Goal: Task Accomplishment & Management: Manage account settings

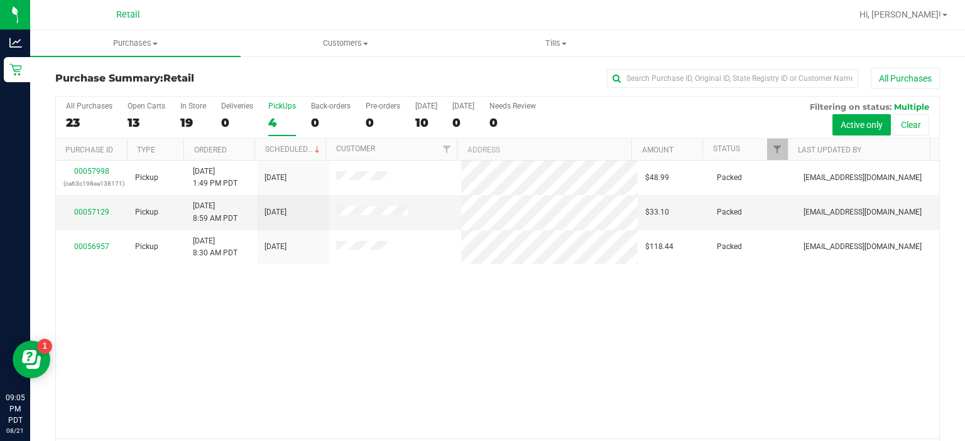
click at [269, 125] on div "4" at bounding box center [282, 123] width 28 height 14
click at [0, 0] on input "PickUps 4" at bounding box center [0, 0] width 0 height 0
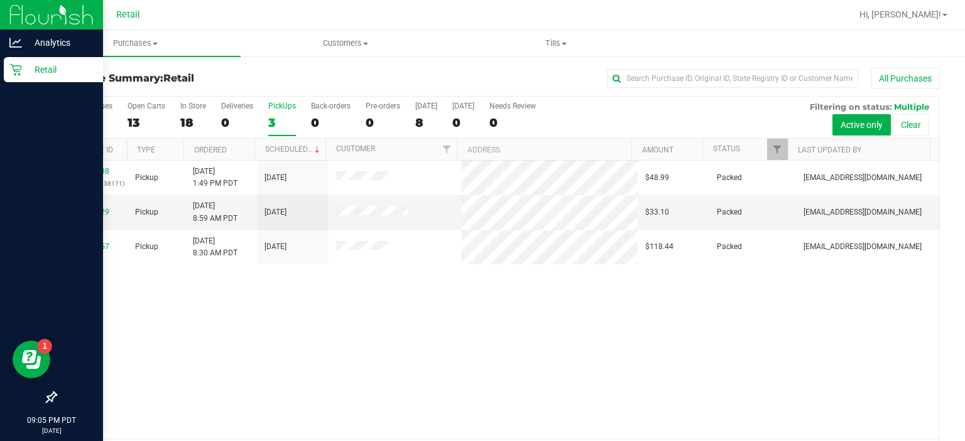
click at [0, 67] on link "Retail" at bounding box center [51, 70] width 103 height 27
click at [27, 69] on p "Retail" at bounding box center [59, 69] width 75 height 15
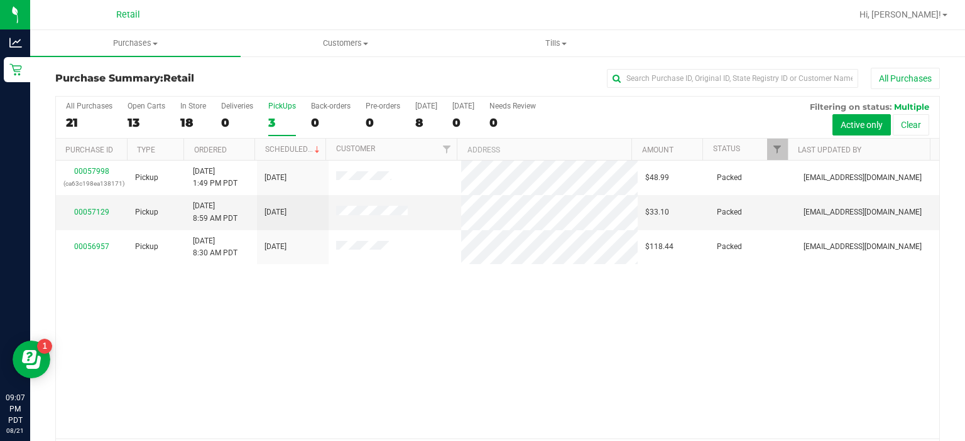
click at [281, 116] on div "3" at bounding box center [282, 123] width 28 height 14
click at [0, 0] on input "PickUps 3" at bounding box center [0, 0] width 0 height 0
click at [720, 148] on link "Status" at bounding box center [726, 148] width 27 height 9
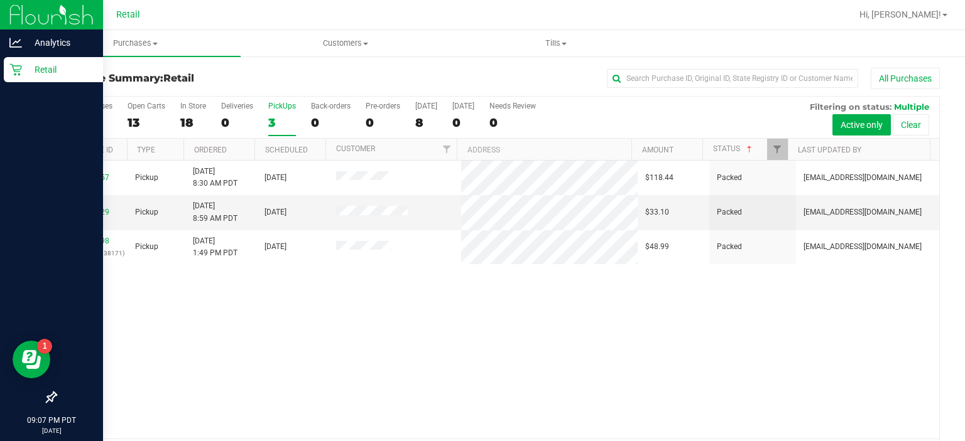
click at [5, 63] on div "Retail" at bounding box center [53, 69] width 99 height 25
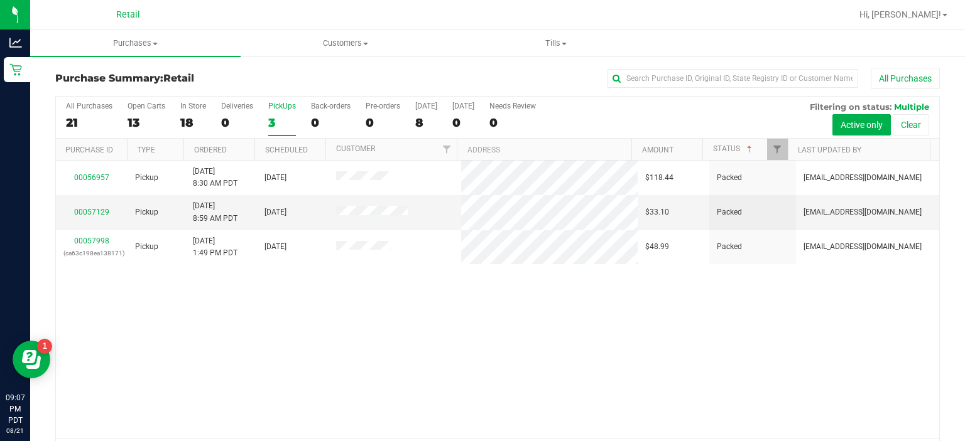
click at [282, 106] on div "PickUps" at bounding box center [282, 106] width 28 height 9
click at [0, 0] on input "PickUps 3" at bounding box center [0, 0] width 0 height 0
click at [251, 106] on div "Deliveries" at bounding box center [237, 106] width 32 height 9
click at [0, 0] on input "Deliveries 0" at bounding box center [0, 0] width 0 height 0
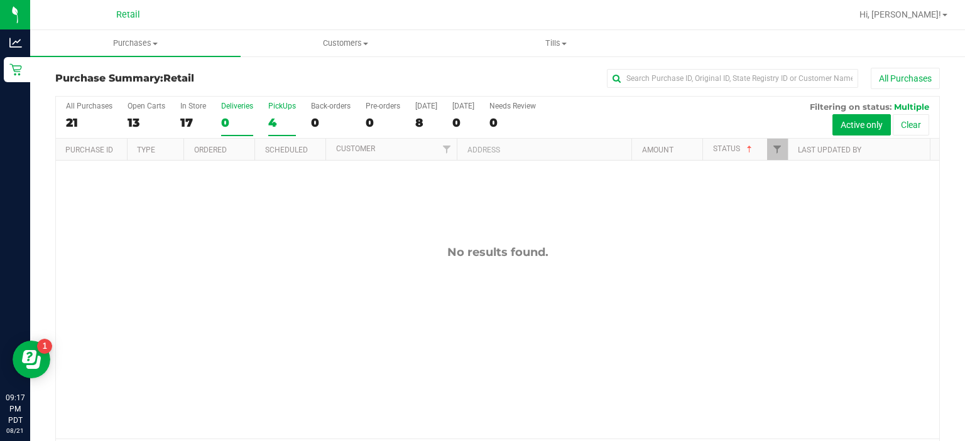
click at [275, 106] on div "PickUps" at bounding box center [282, 106] width 28 height 9
click at [0, 0] on input "PickUps 4" at bounding box center [0, 0] width 0 height 0
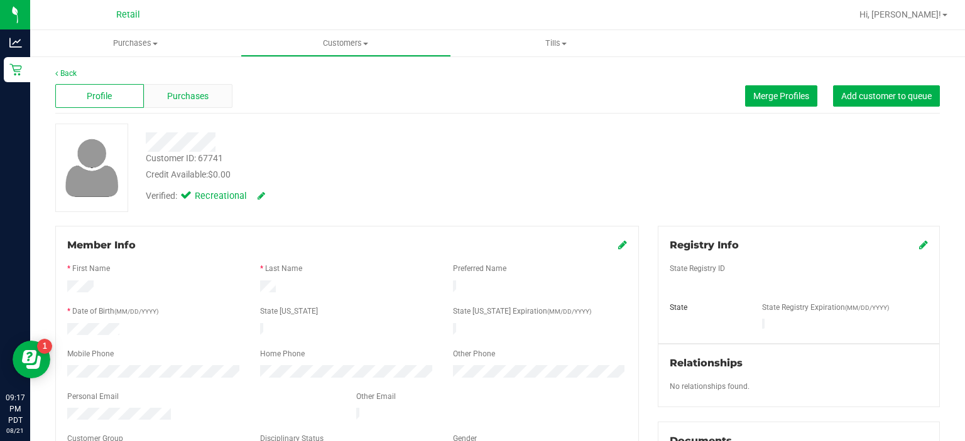
click at [176, 85] on div "Purchases" at bounding box center [188, 96] width 89 height 24
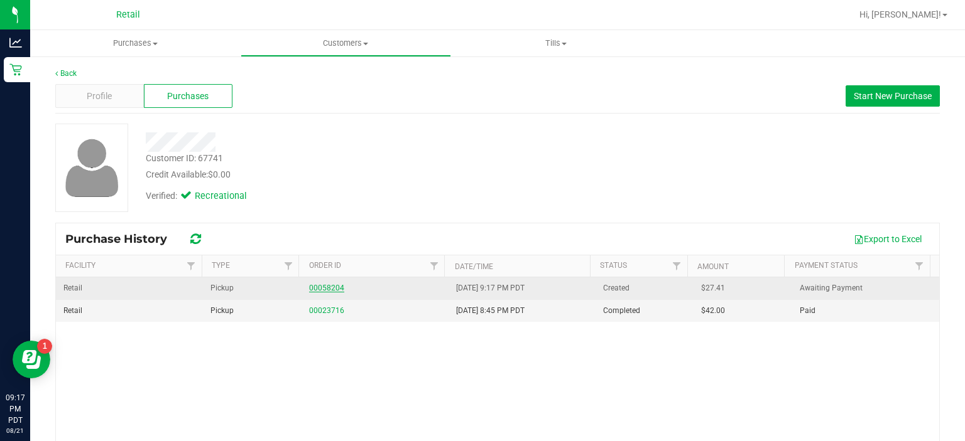
click at [322, 285] on link "00058204" at bounding box center [326, 288] width 35 height 9
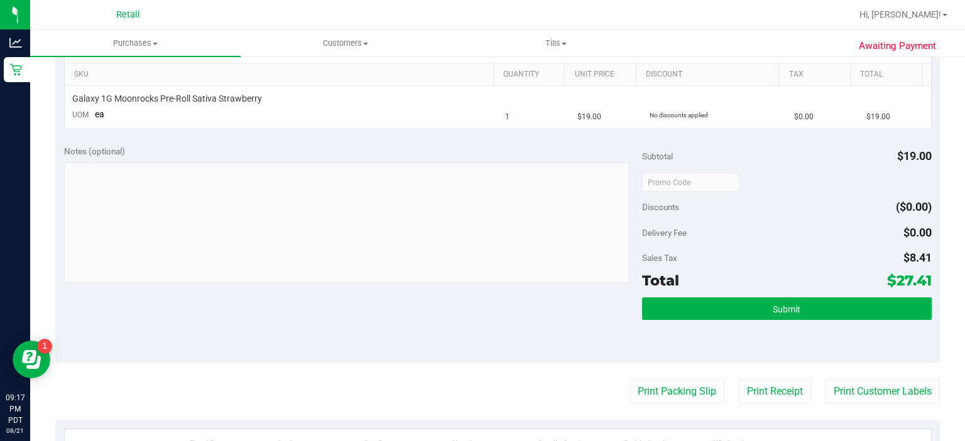
scroll to position [314, 0]
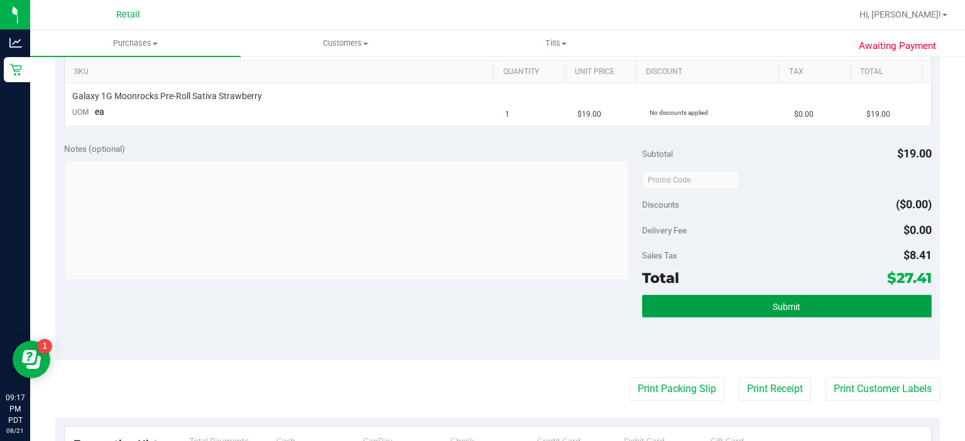
click at [779, 307] on span "Submit" at bounding box center [786, 307] width 28 height 10
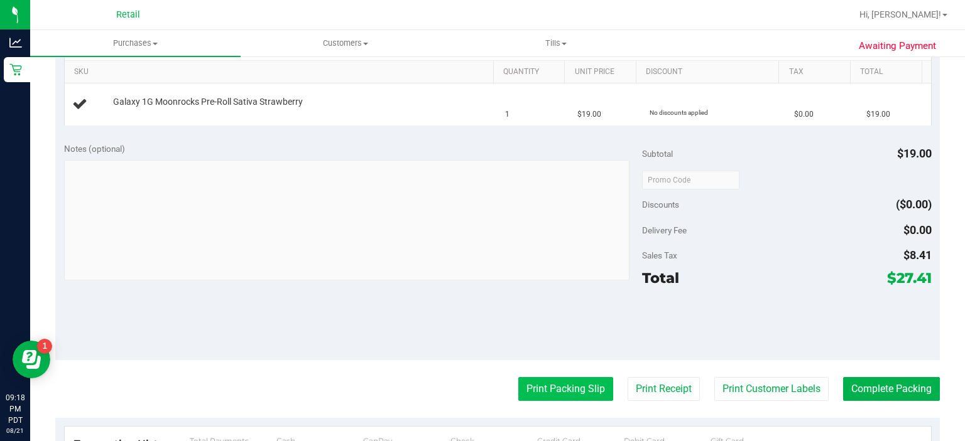
click at [548, 391] on button "Print Packing Slip" at bounding box center [565, 389] width 95 height 24
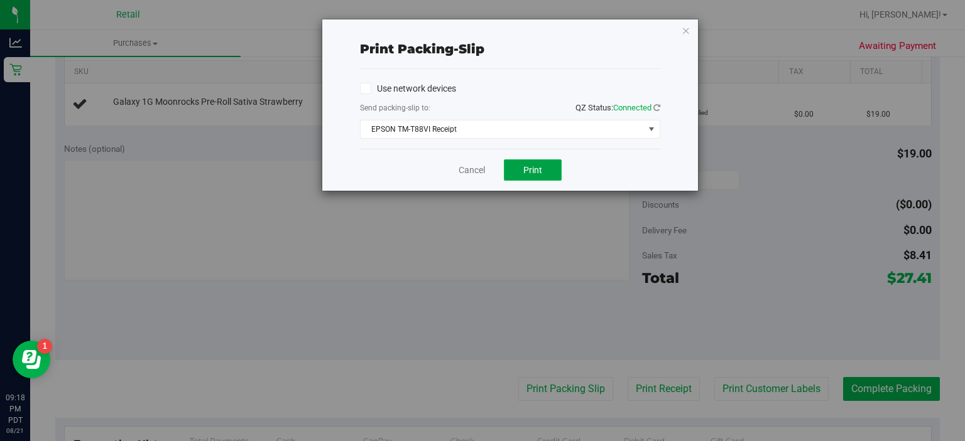
click at [549, 169] on button "Print" at bounding box center [533, 170] width 58 height 21
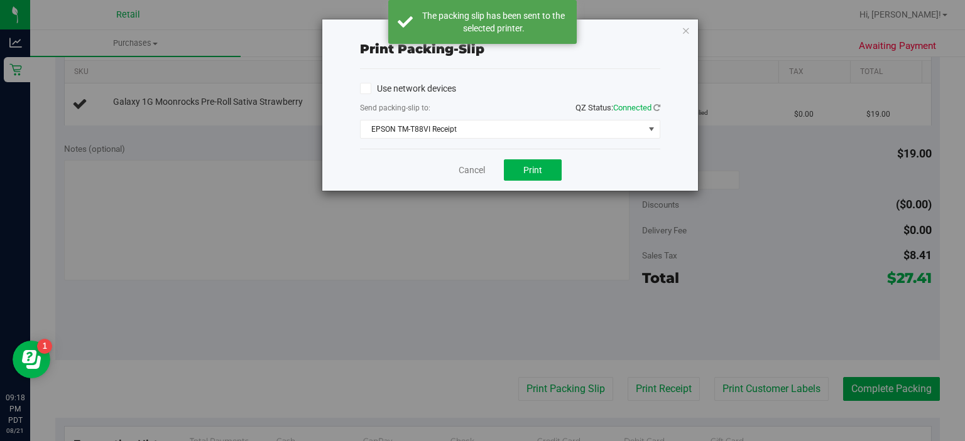
click at [457, 188] on div "Cancel Print" at bounding box center [510, 170] width 300 height 42
click at [462, 168] on link "Cancel" at bounding box center [471, 170] width 26 height 13
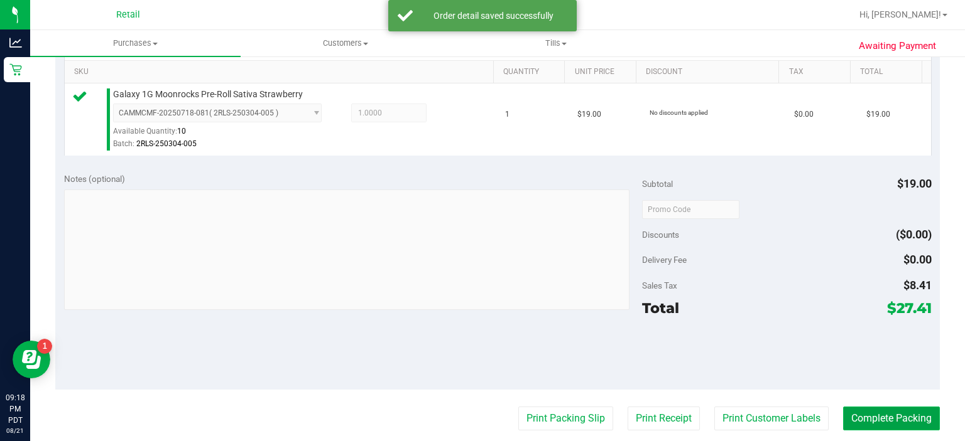
click at [886, 410] on button "Complete Packing" at bounding box center [891, 419] width 97 height 24
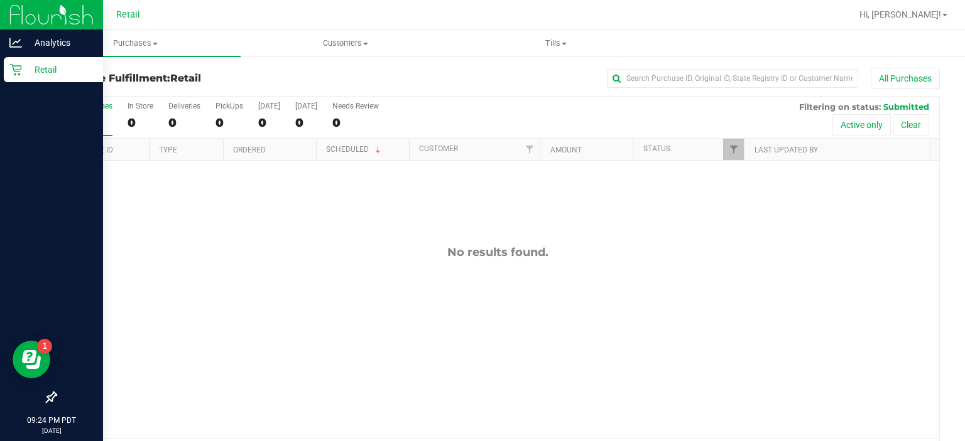
click at [22, 62] on p "Retail" at bounding box center [59, 69] width 75 height 15
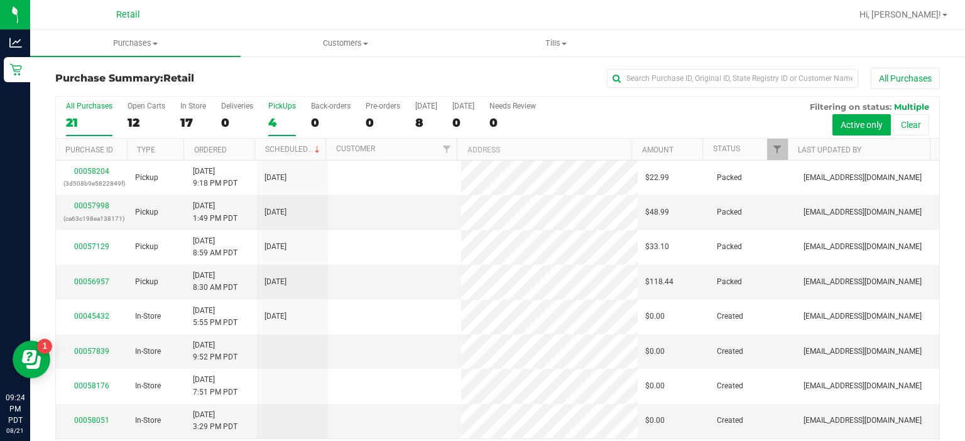
click at [283, 119] on div "4" at bounding box center [282, 123] width 28 height 14
click at [0, 0] on input "PickUps 4" at bounding box center [0, 0] width 0 height 0
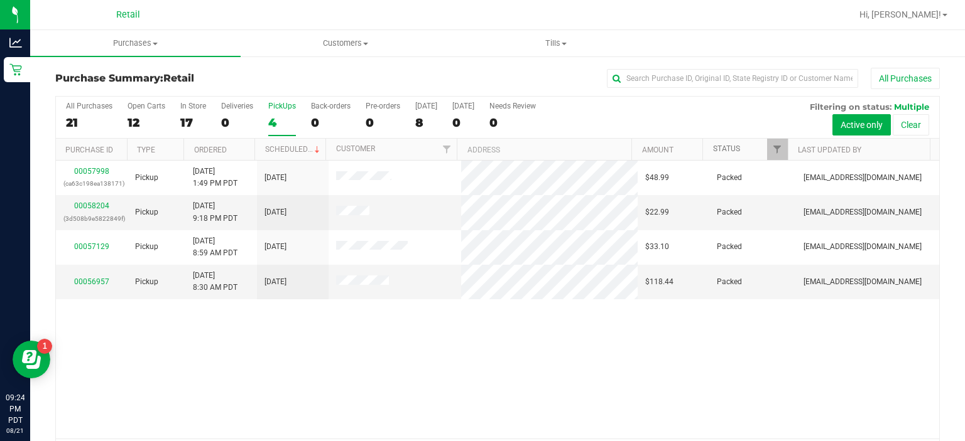
click at [728, 151] on link "Status" at bounding box center [726, 148] width 27 height 9
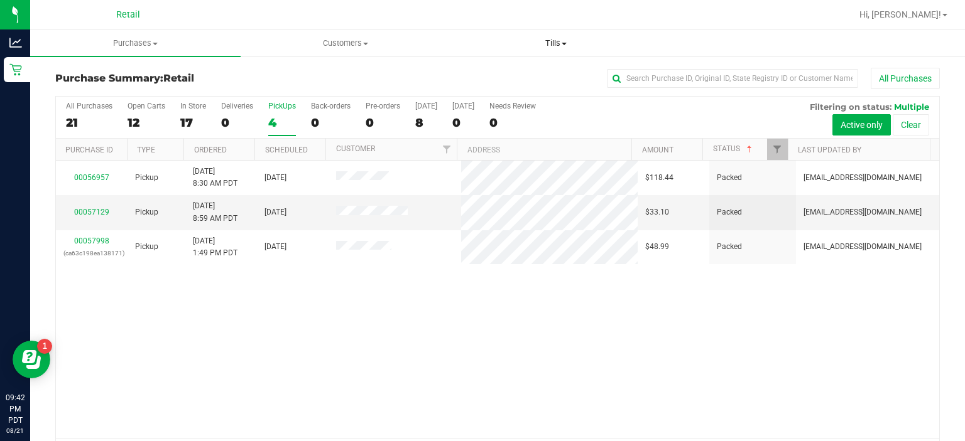
click at [558, 36] on uib-tab-heading "Tills Manage tills" at bounding box center [556, 43] width 209 height 25
click at [504, 70] on span "Manage tills" at bounding box center [493, 75] width 85 height 11
